Goal: Transaction & Acquisition: Purchase product/service

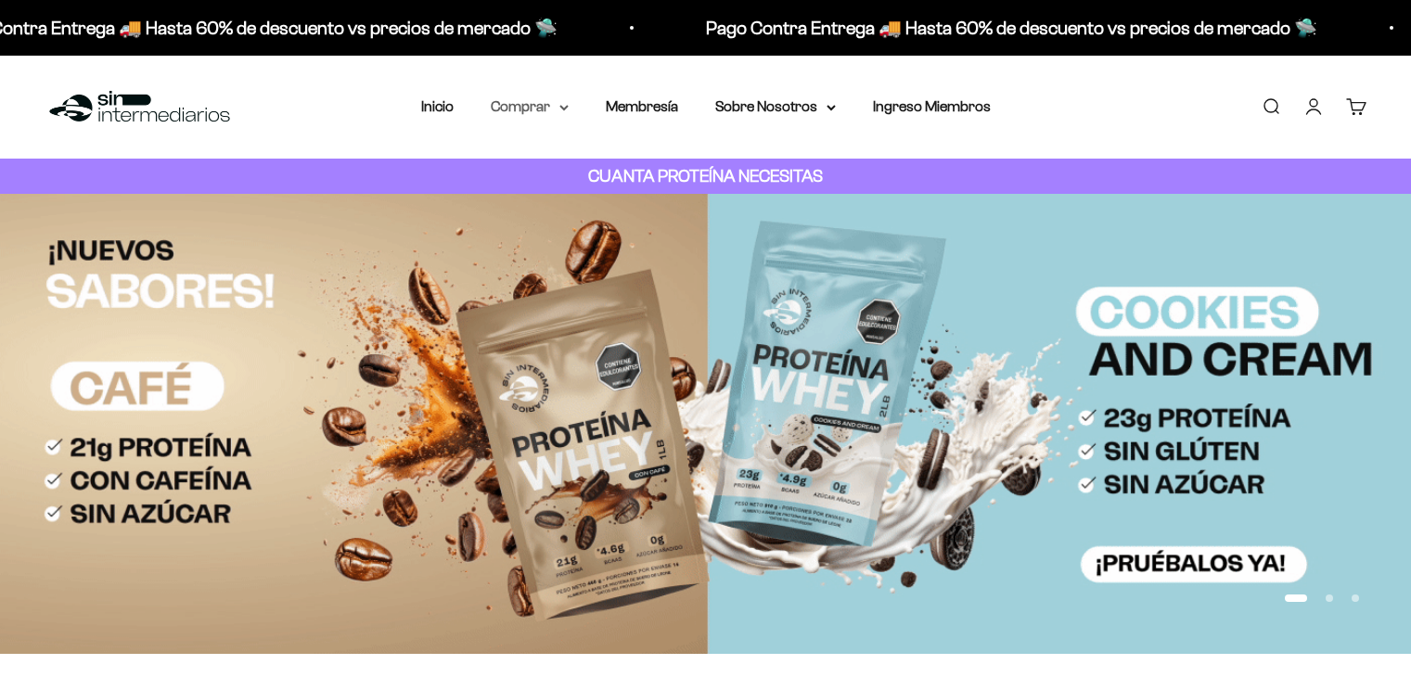
click at [556, 98] on summary "Comprar" at bounding box center [530, 107] width 78 height 24
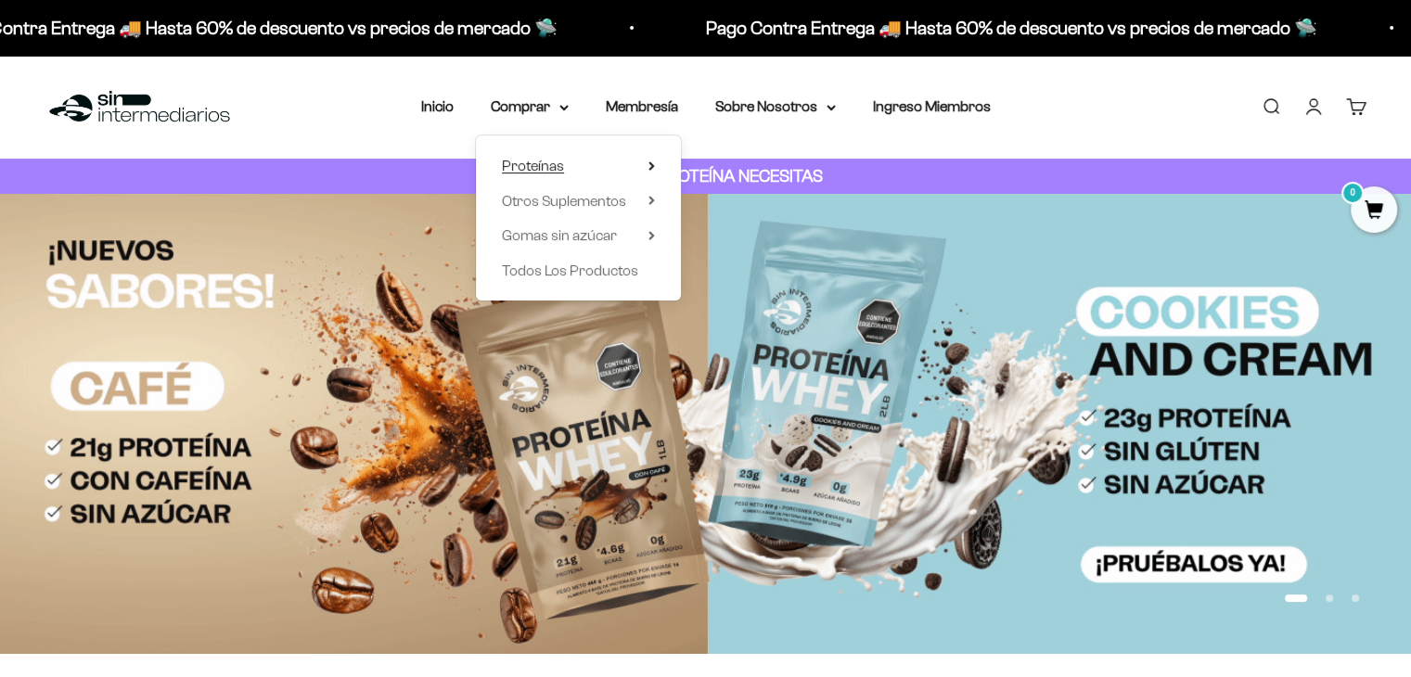
click at [582, 168] on summary "Proteínas" at bounding box center [578, 166] width 153 height 24
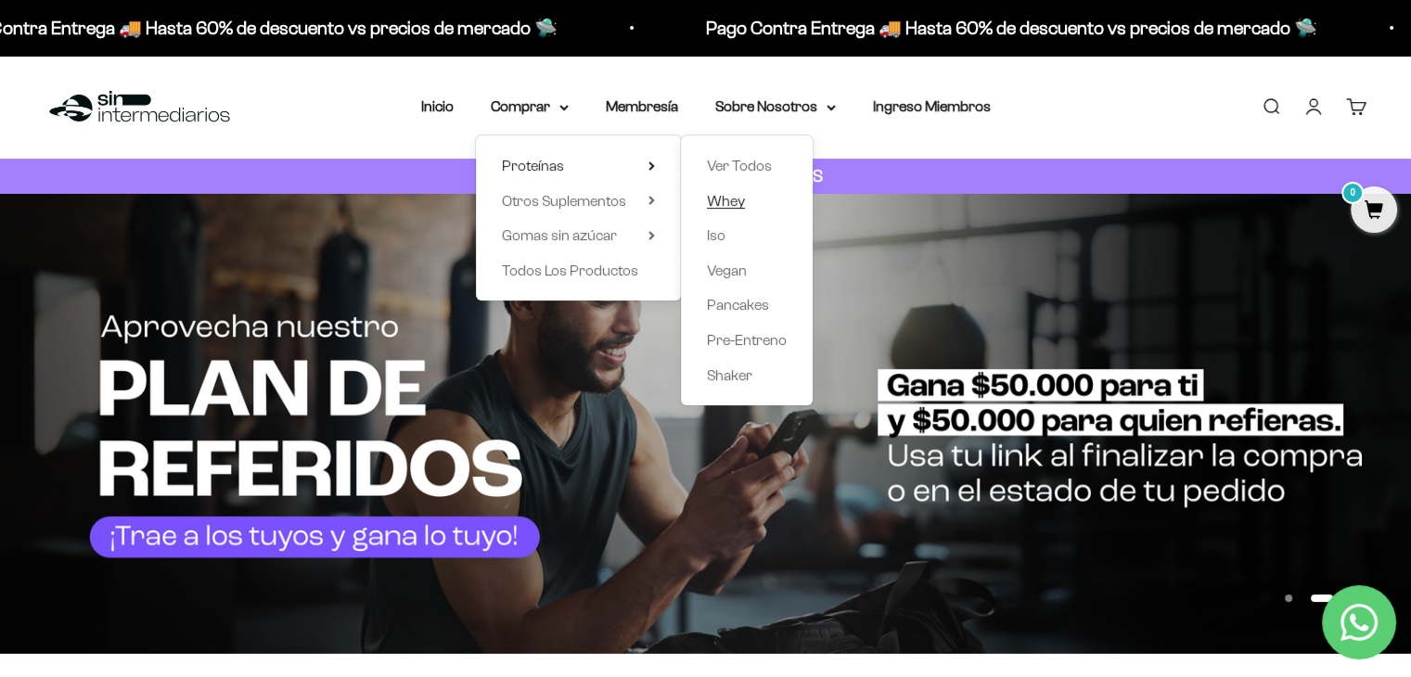
click at [723, 193] on span "Whey" at bounding box center [726, 201] width 38 height 16
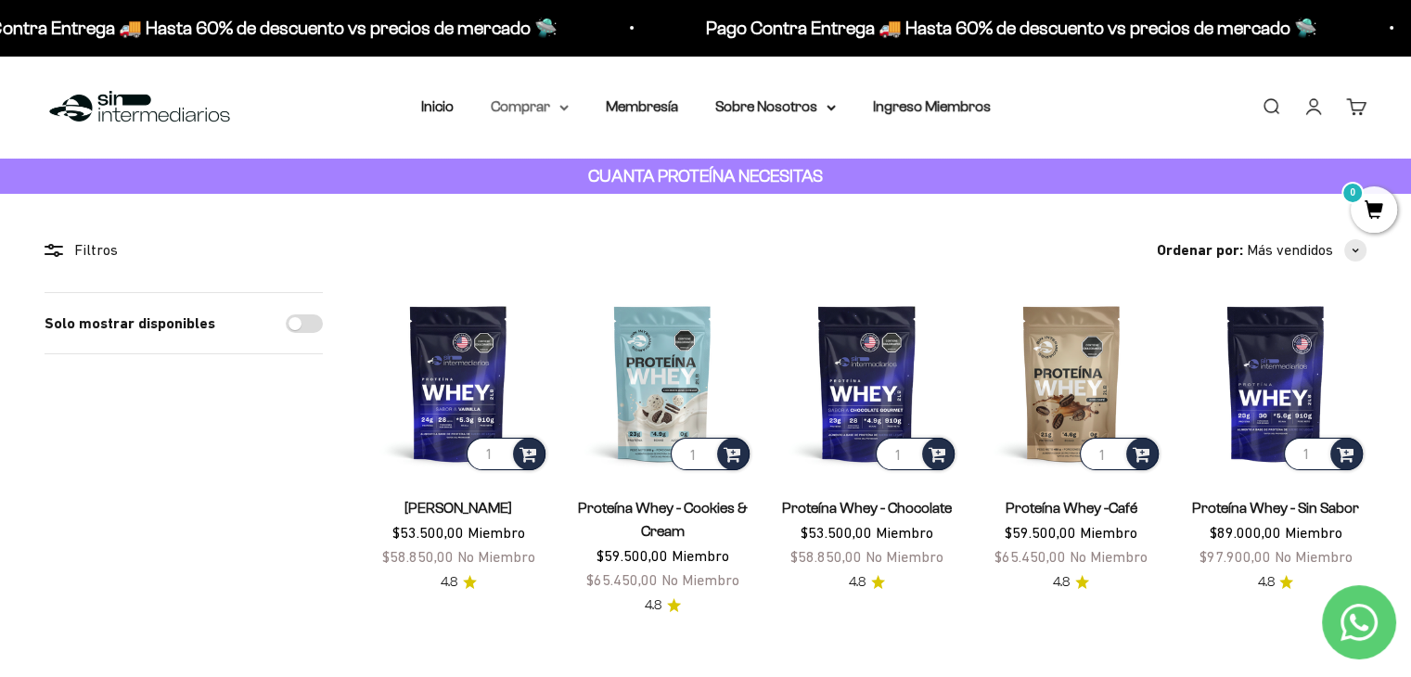
click at [521, 105] on summary "Comprar" at bounding box center [530, 107] width 78 height 24
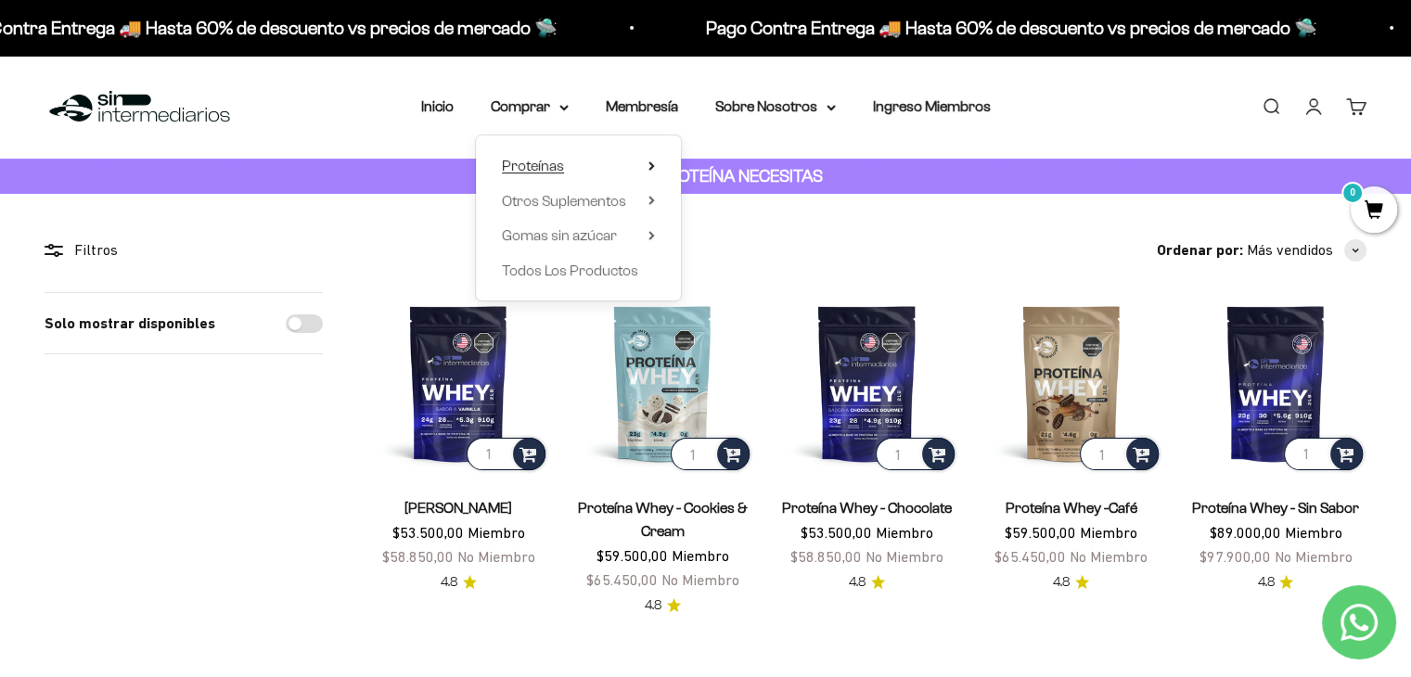
click at [542, 174] on span "Proteínas" at bounding box center [533, 166] width 62 height 24
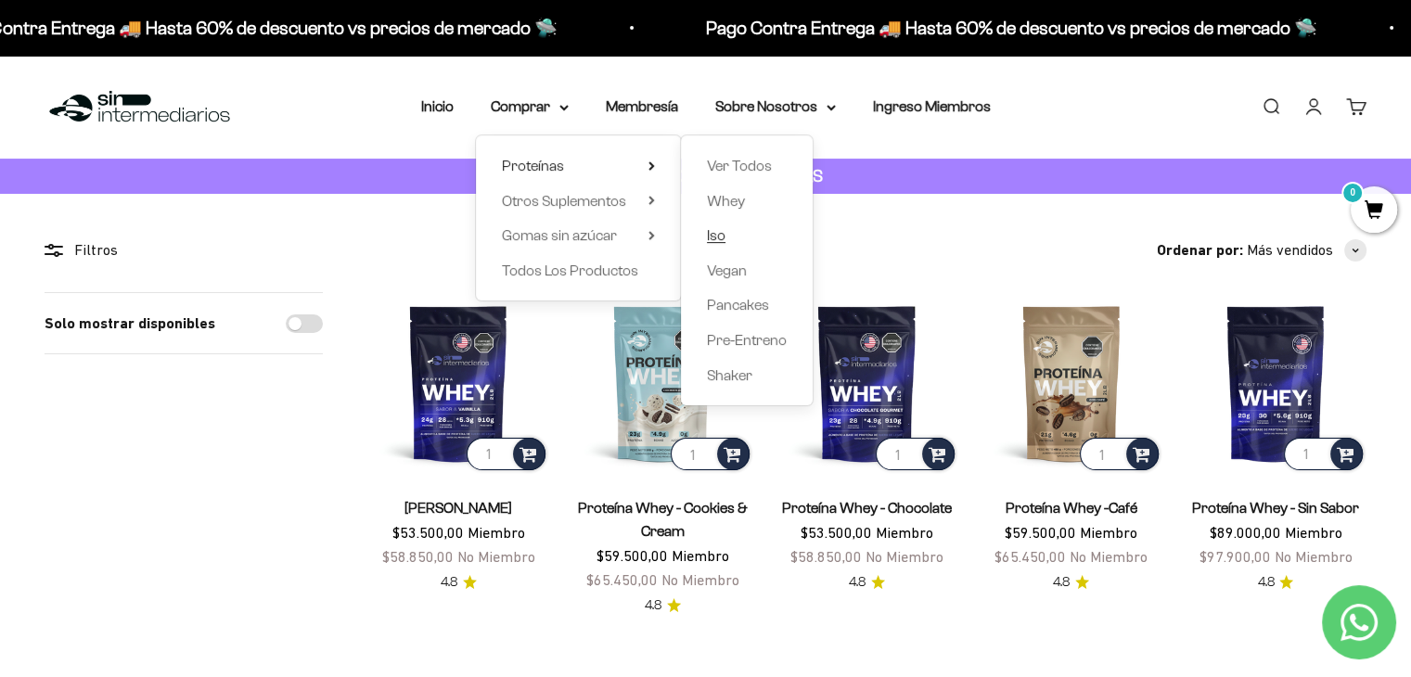
click at [724, 240] on span "Iso" at bounding box center [716, 235] width 19 height 16
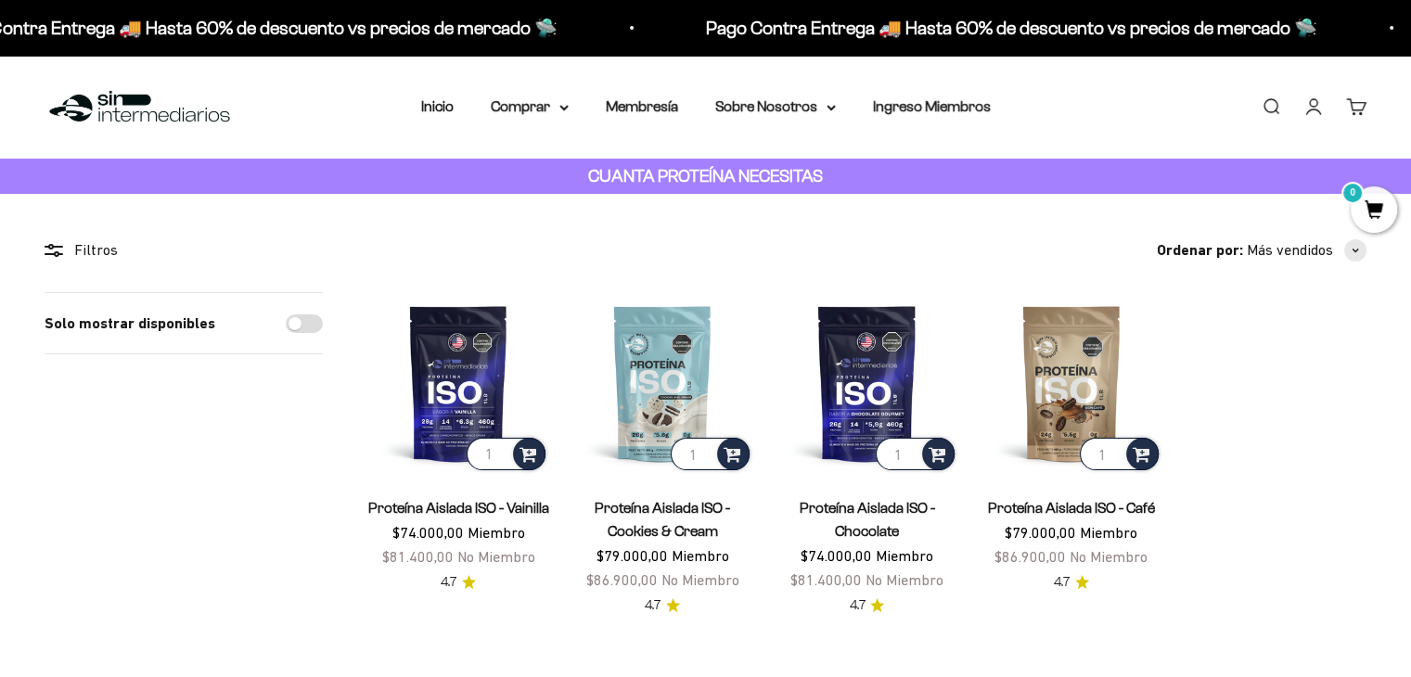
scroll to position [82, 0]
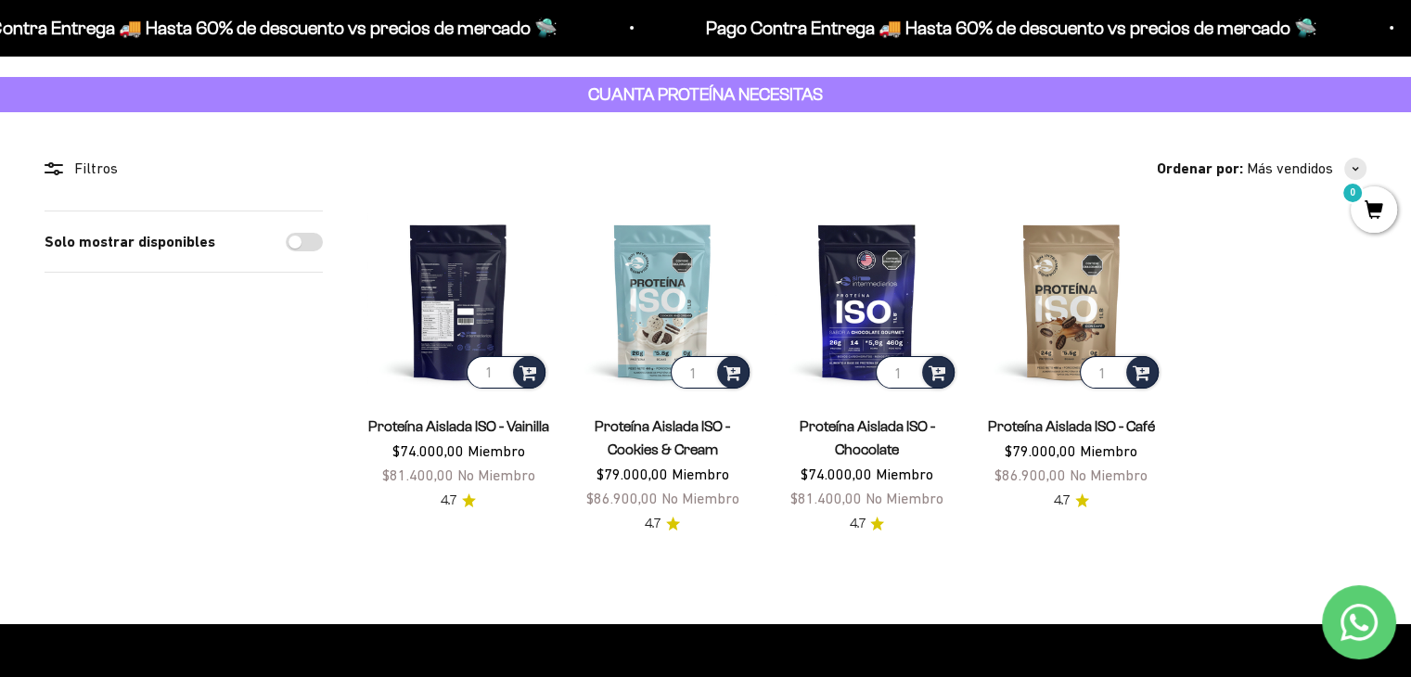
click at [462, 304] on img at bounding box center [458, 302] width 182 height 182
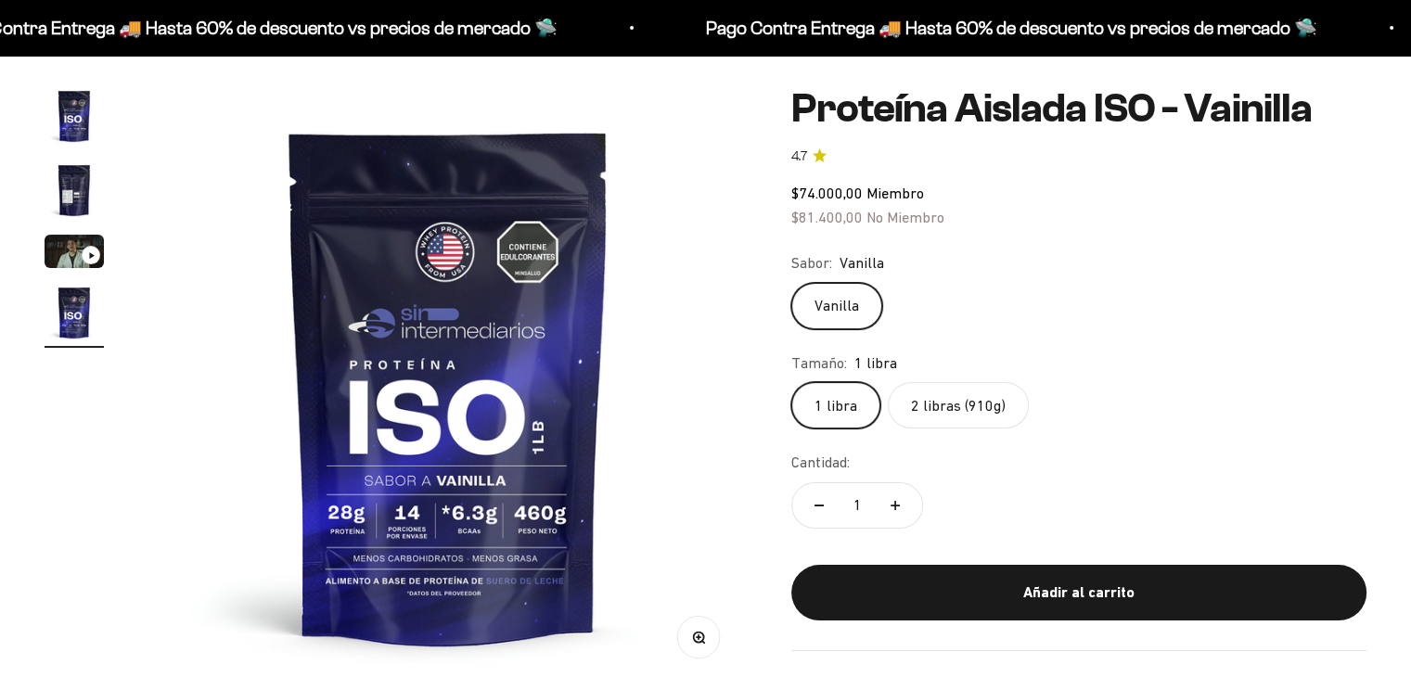
click at [953, 408] on label "2 libras (910g)" at bounding box center [958, 405] width 141 height 46
click at [792, 382] on input "2 libras (910g)" at bounding box center [791, 381] width 1 height 1
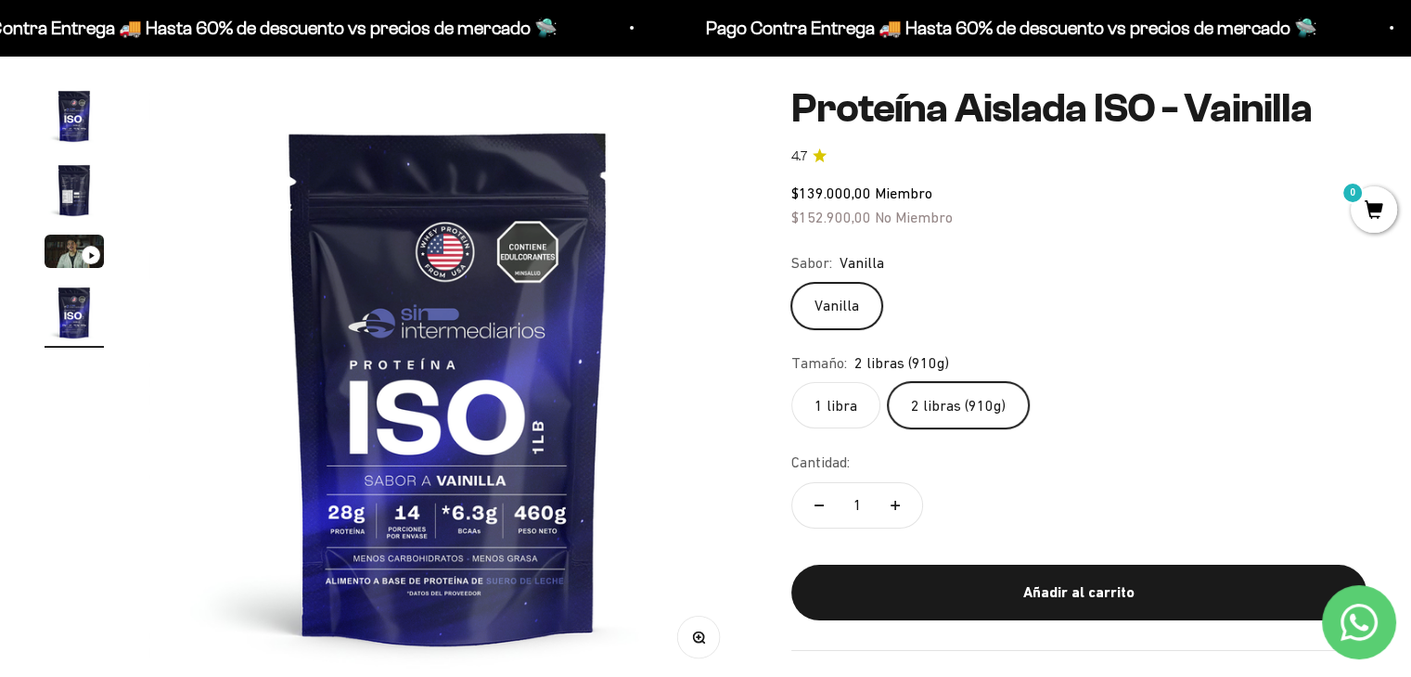
click at [852, 402] on label "1 libra" at bounding box center [836, 405] width 89 height 46
click at [792, 382] on input "1 libra" at bounding box center [791, 381] width 1 height 1
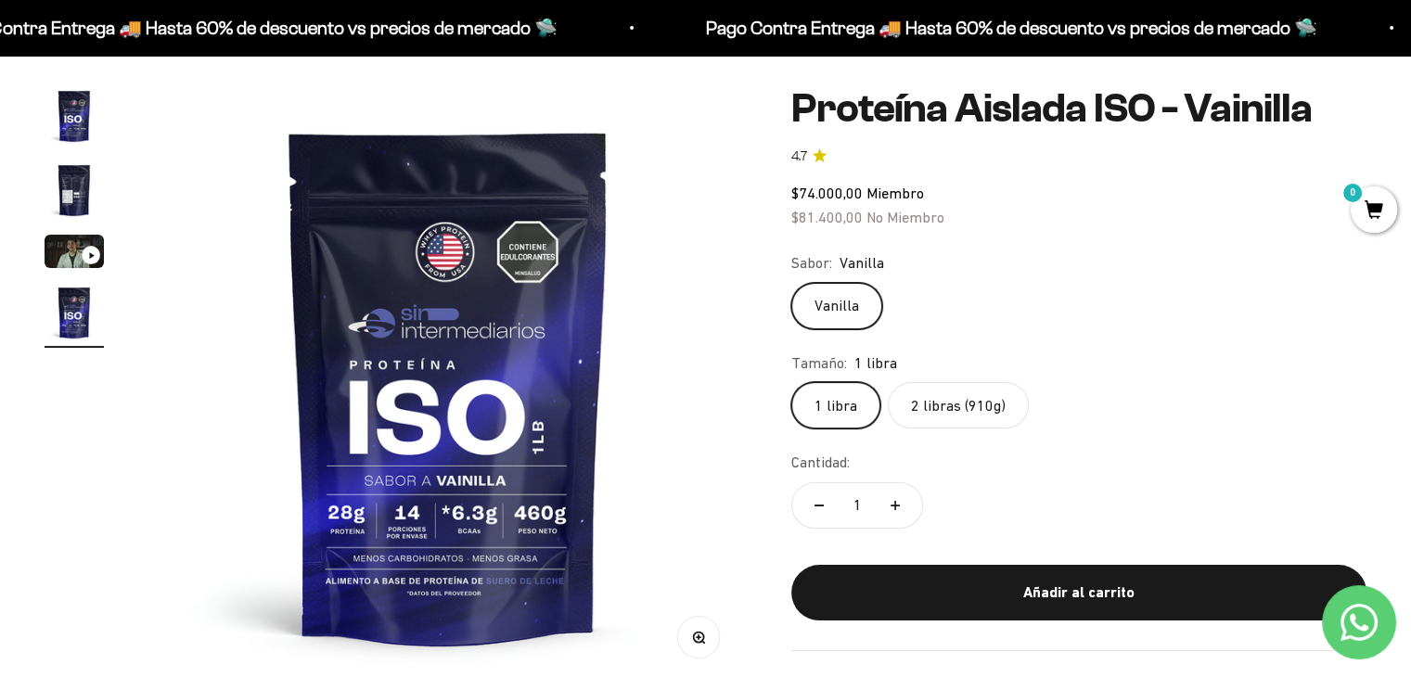
click at [951, 406] on label "2 libras (910g)" at bounding box center [958, 405] width 141 height 46
click at [792, 382] on input "2 libras (910g)" at bounding box center [791, 381] width 1 height 1
